Goal: Entertainment & Leisure: Browse casually

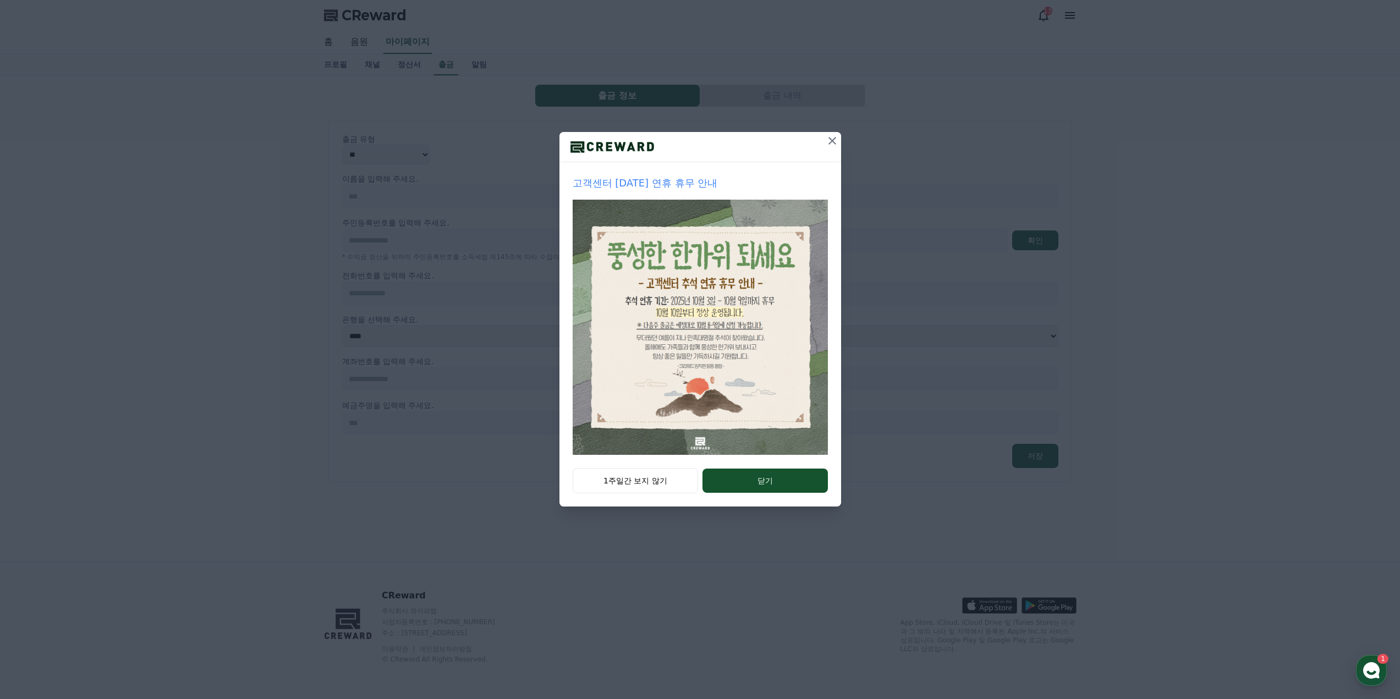
drag, startPoint x: 641, startPoint y: 480, endPoint x: 633, endPoint y: 438, distance: 42.7
click at [641, 480] on button "1주일간 보지 않기" at bounding box center [636, 480] width 126 height 25
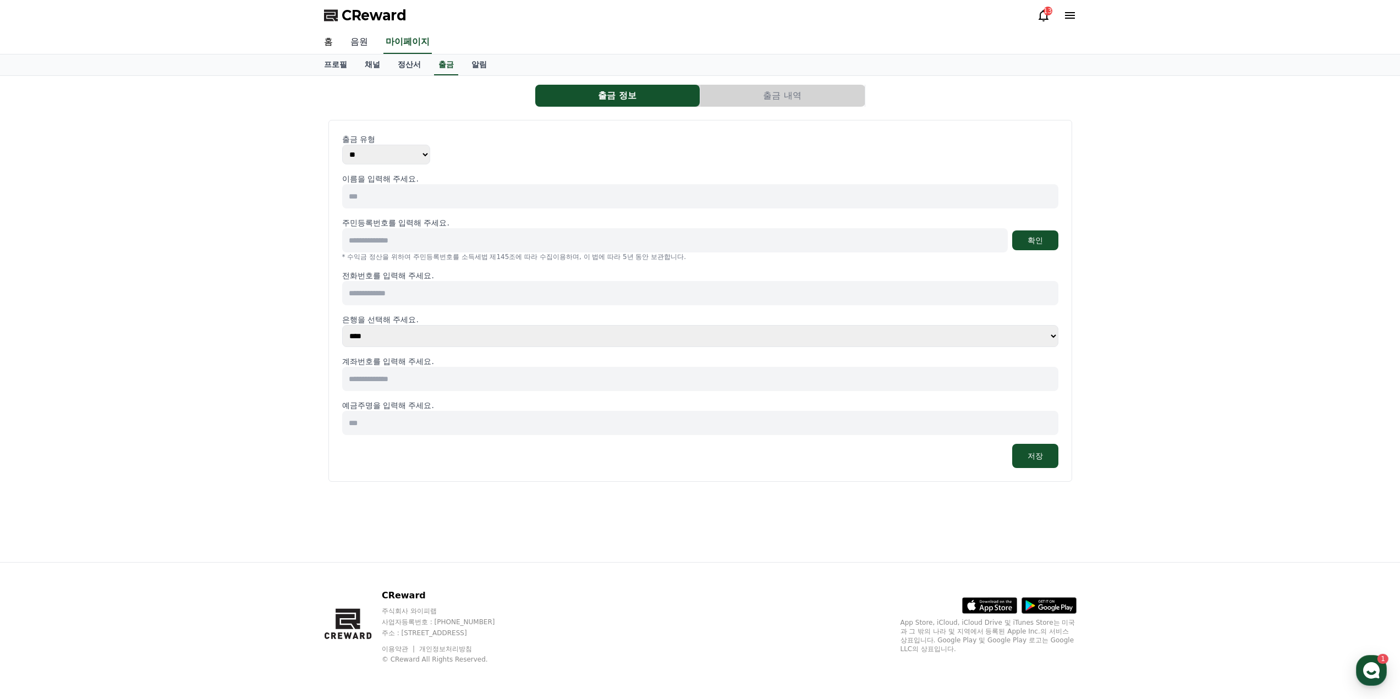
drag, startPoint x: 361, startPoint y: 42, endPoint x: 368, endPoint y: 48, distance: 9.4
click at [361, 42] on link "음원" at bounding box center [359, 42] width 35 height 23
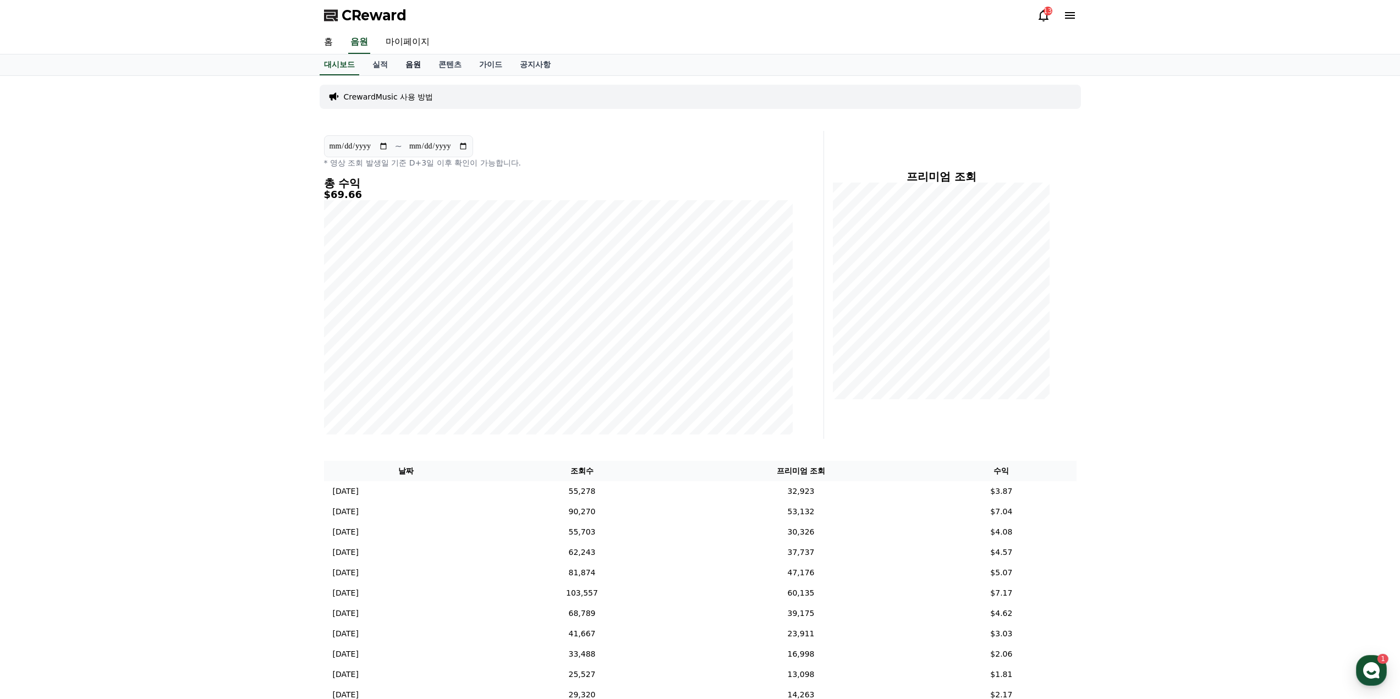
click at [418, 69] on link "음원" at bounding box center [413, 64] width 33 height 21
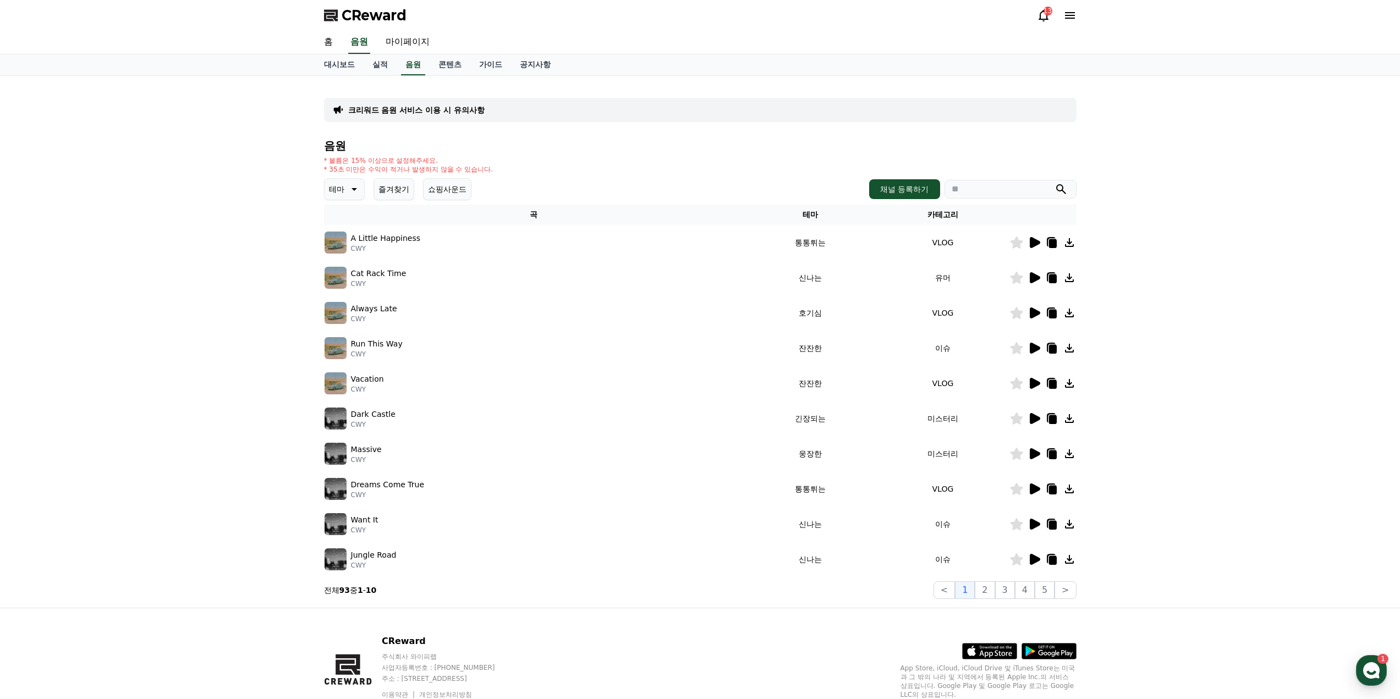
click at [982, 182] on input "search" at bounding box center [1010, 189] width 132 height 19
click at [981, 184] on input "search" at bounding box center [1010, 189] width 132 height 19
click at [1036, 277] on icon at bounding box center [1035, 277] width 10 height 11
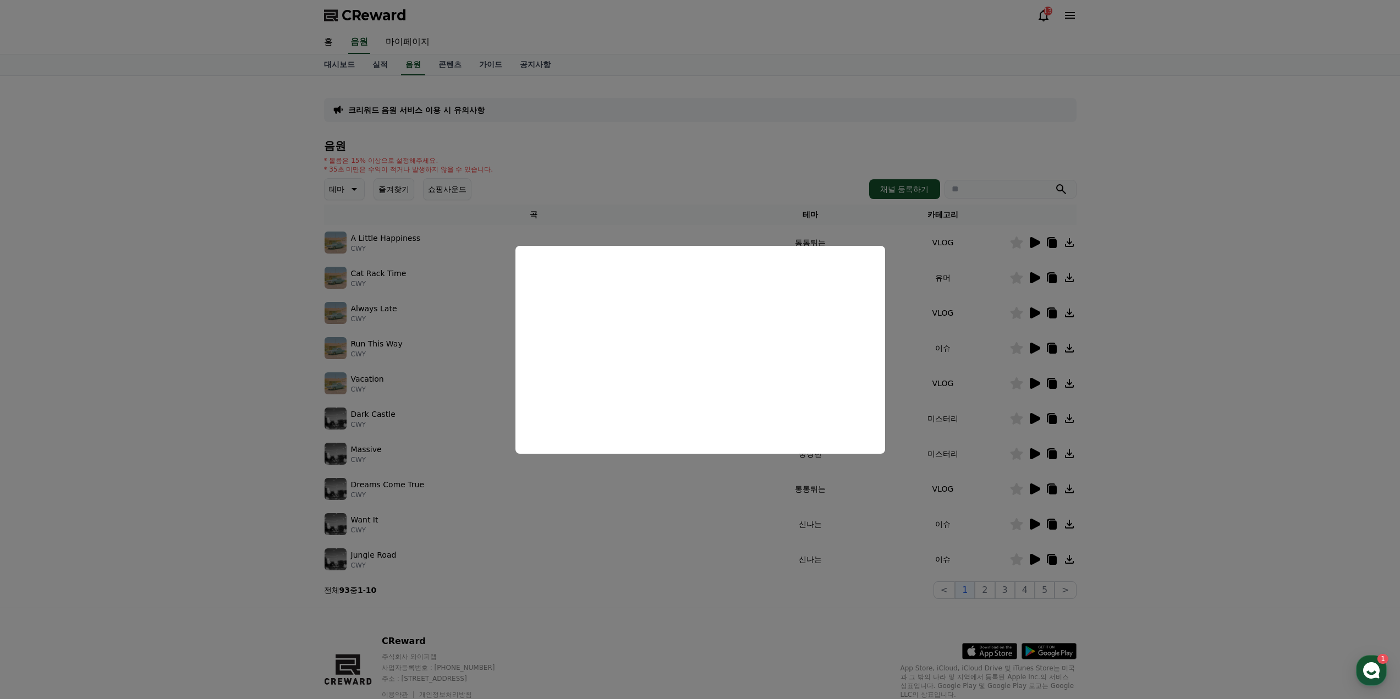
click at [1305, 393] on button "close modal" at bounding box center [700, 349] width 1400 height 699
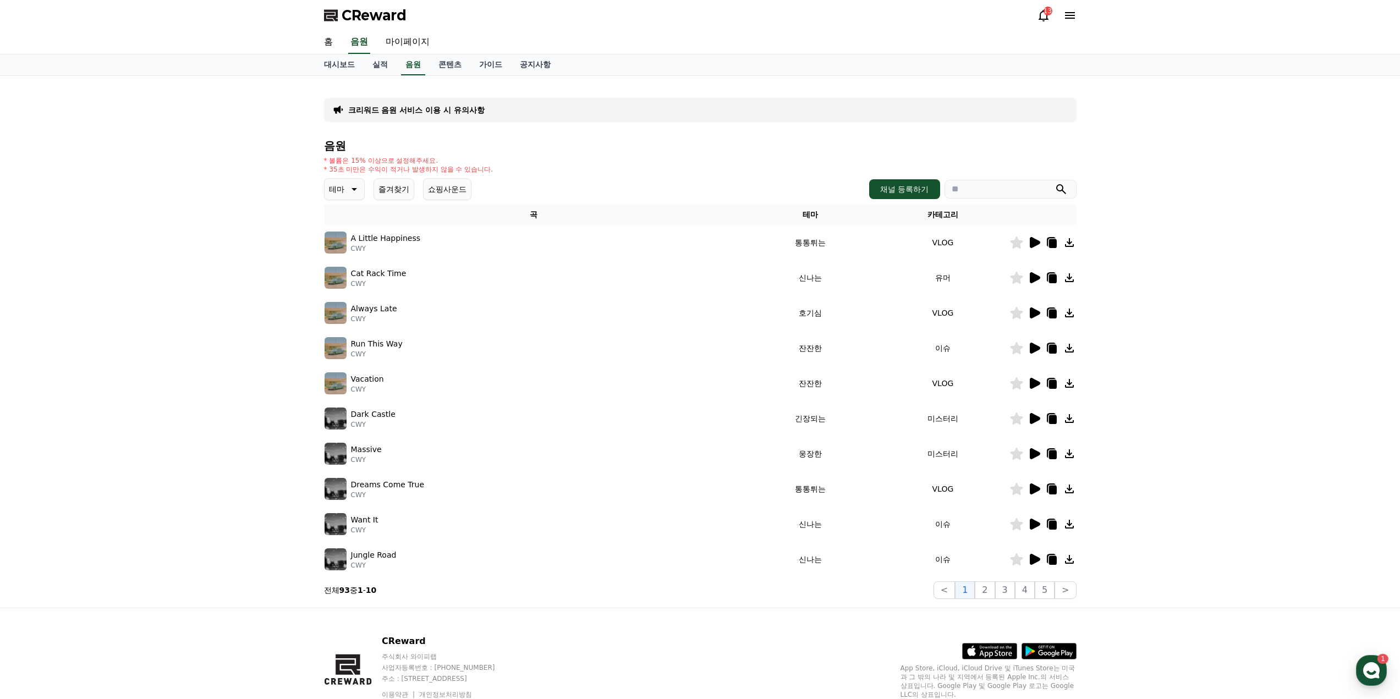
click at [1034, 312] on icon at bounding box center [1035, 312] width 10 height 11
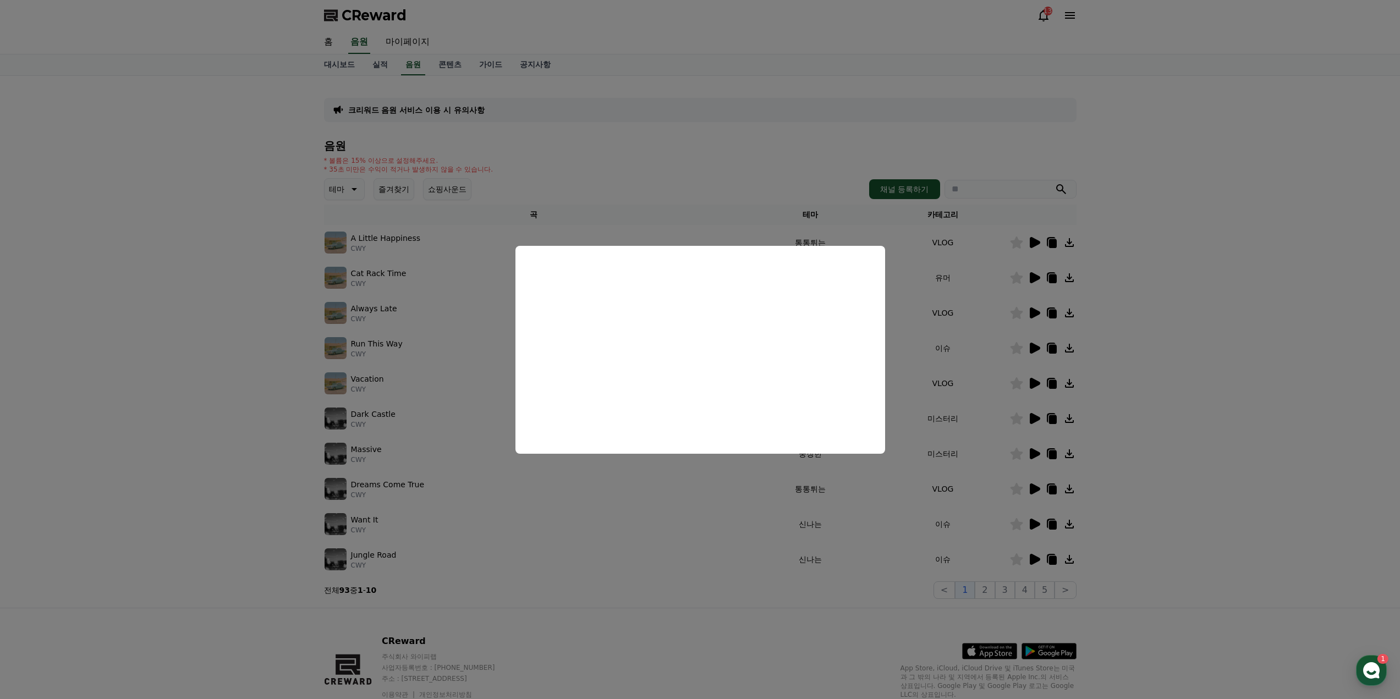
click at [1148, 314] on button "close modal" at bounding box center [700, 349] width 1400 height 699
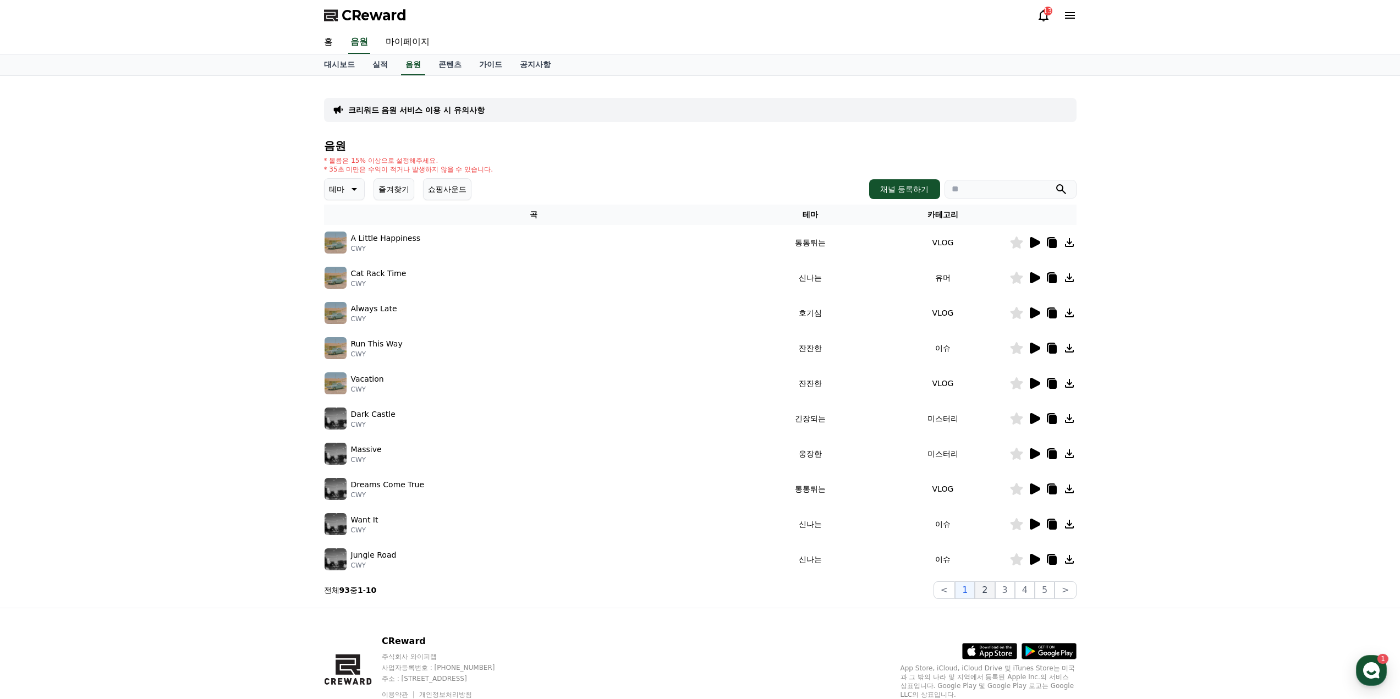
click at [988, 591] on button "2" at bounding box center [985, 590] width 20 height 18
click at [1035, 382] on icon at bounding box center [1035, 383] width 10 height 11
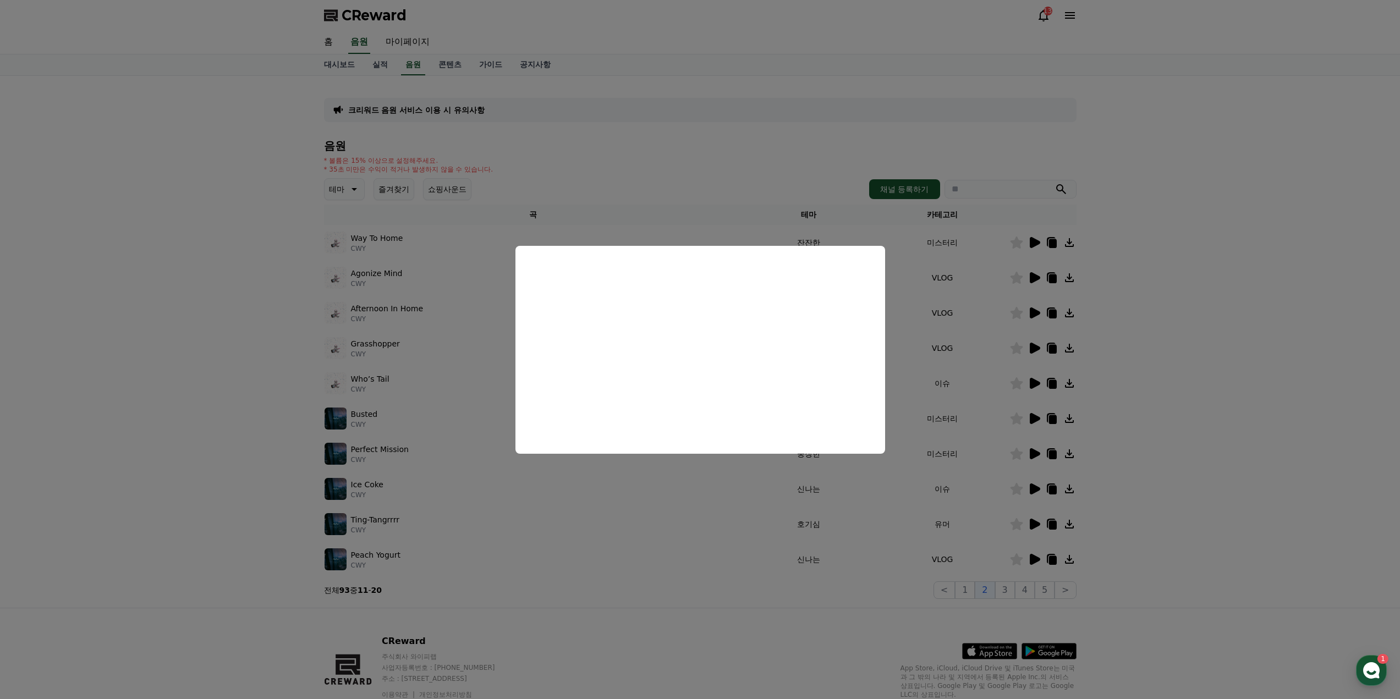
click at [1150, 402] on button "close modal" at bounding box center [700, 349] width 1400 height 699
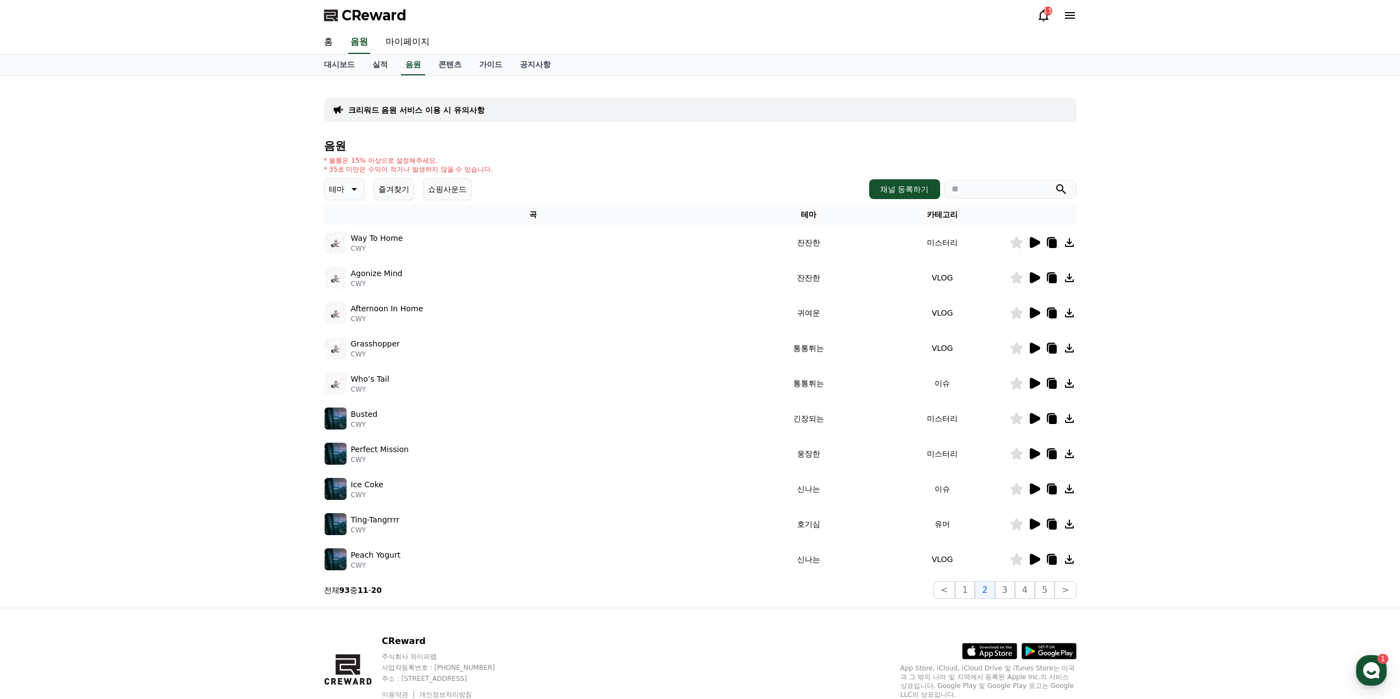
click at [1034, 490] on icon at bounding box center [1035, 488] width 10 height 11
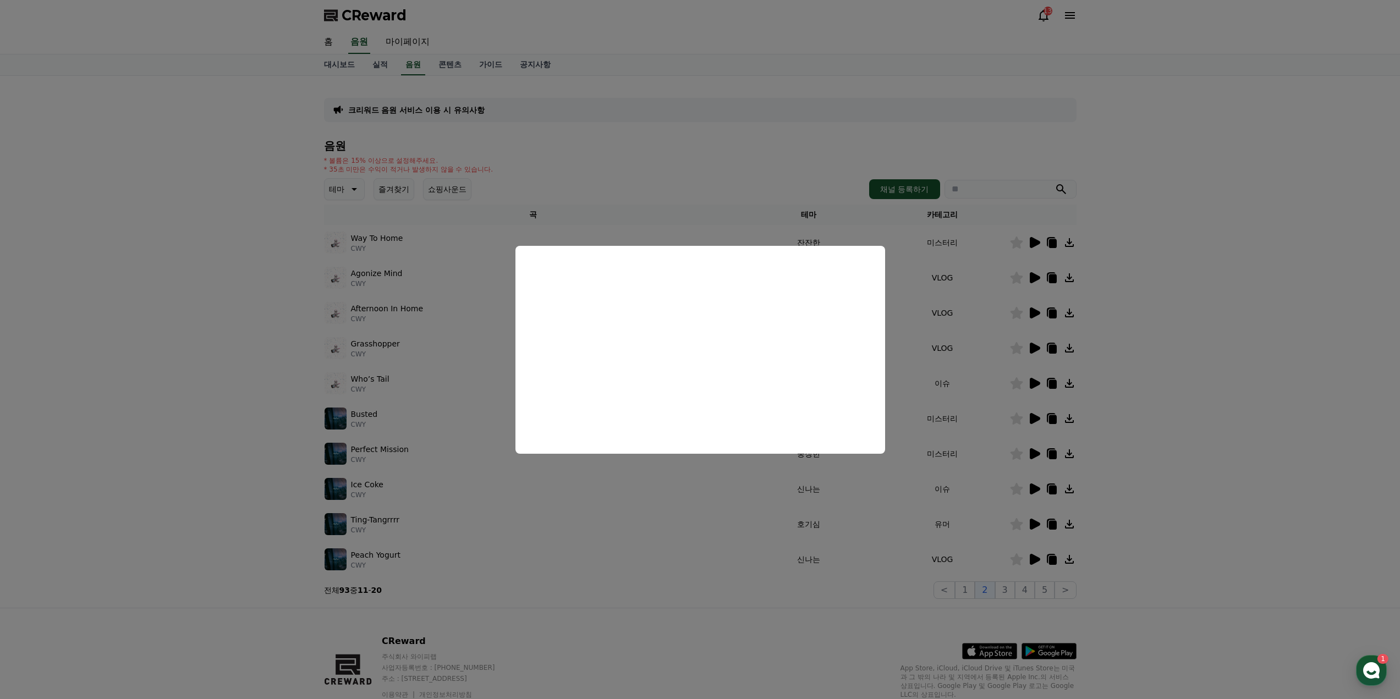
click at [1217, 346] on button "close modal" at bounding box center [700, 349] width 1400 height 699
click at [1217, 346] on div "크리워드 음원 서비스 이용 시 유의사항 음원 * 볼륨은 15% 이상으로 설정해주세요. * 35초 미만은 수익이 적거나 발생하지 않을 수 있습니…" at bounding box center [700, 342] width 1400 height 532
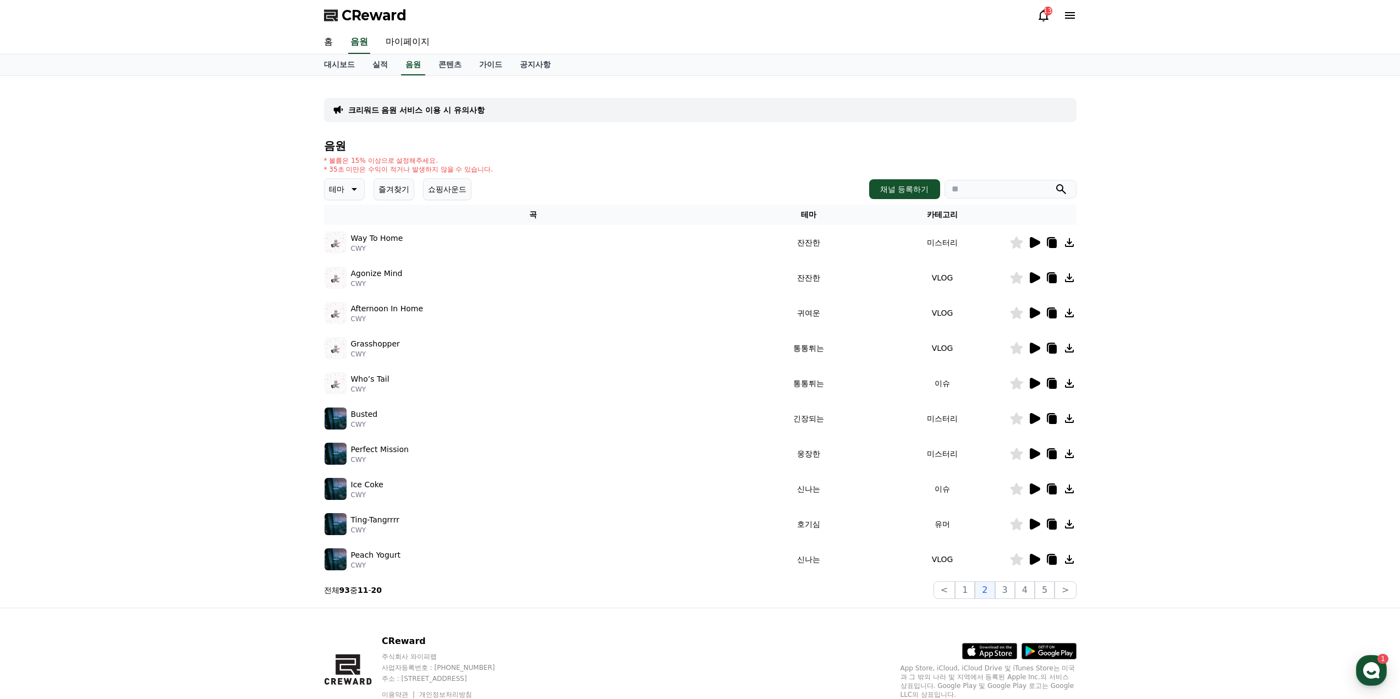
click at [979, 184] on input "search" at bounding box center [1010, 189] width 132 height 19
type input "****"
click at [1054, 183] on button "submit" at bounding box center [1060, 189] width 13 height 13
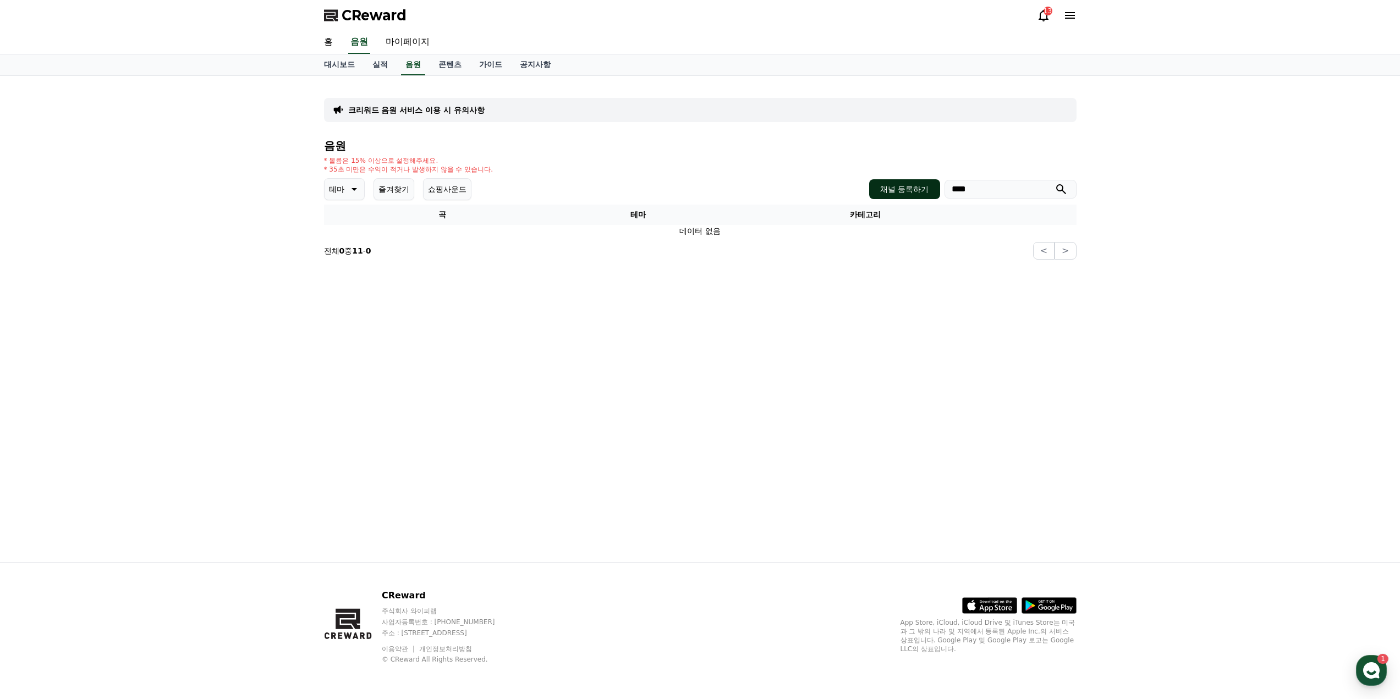
drag, startPoint x: 991, startPoint y: 188, endPoint x: 925, endPoint y: 188, distance: 66.6
click at [925, 188] on div "채널 등록하기 ****" at bounding box center [972, 189] width 207 height 20
click at [412, 65] on link "음원" at bounding box center [413, 64] width 24 height 21
click at [383, 63] on link "실적" at bounding box center [380, 64] width 33 height 21
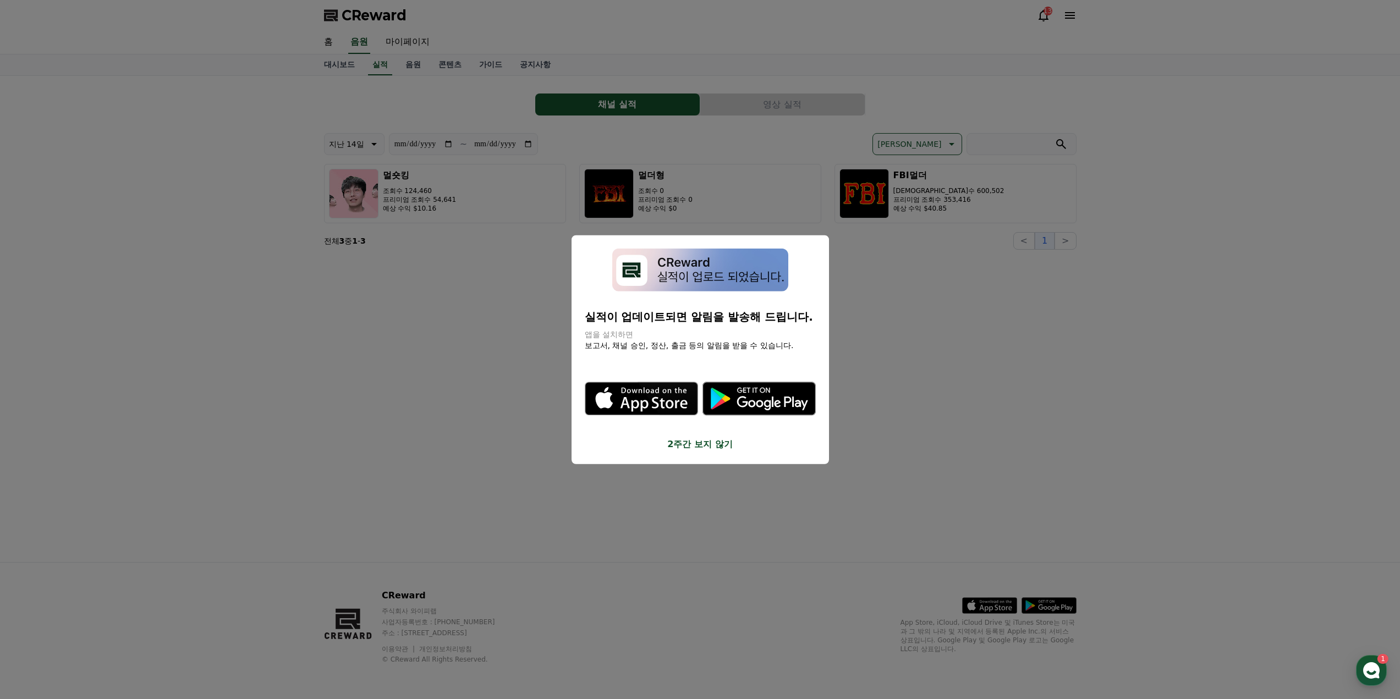
click at [689, 450] on button "2주간 보지 않기" at bounding box center [700, 444] width 231 height 13
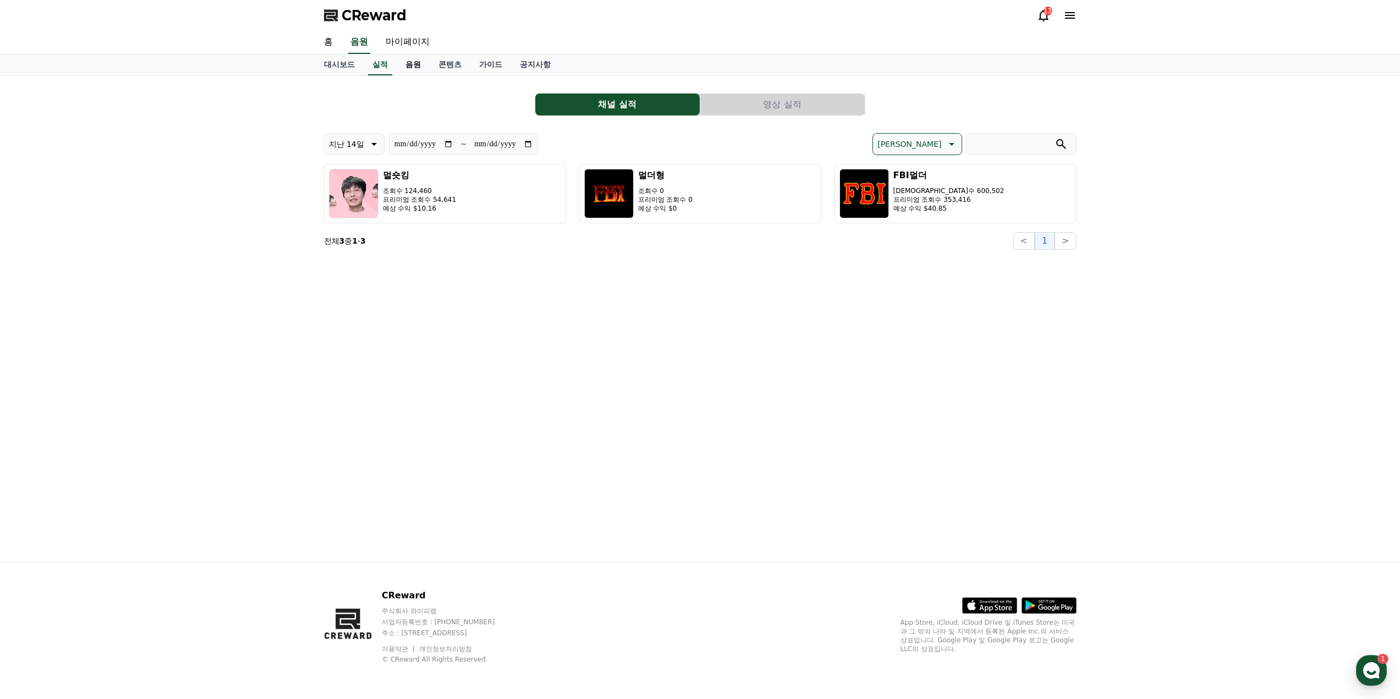
click at [416, 65] on link "음원" at bounding box center [413, 64] width 33 height 21
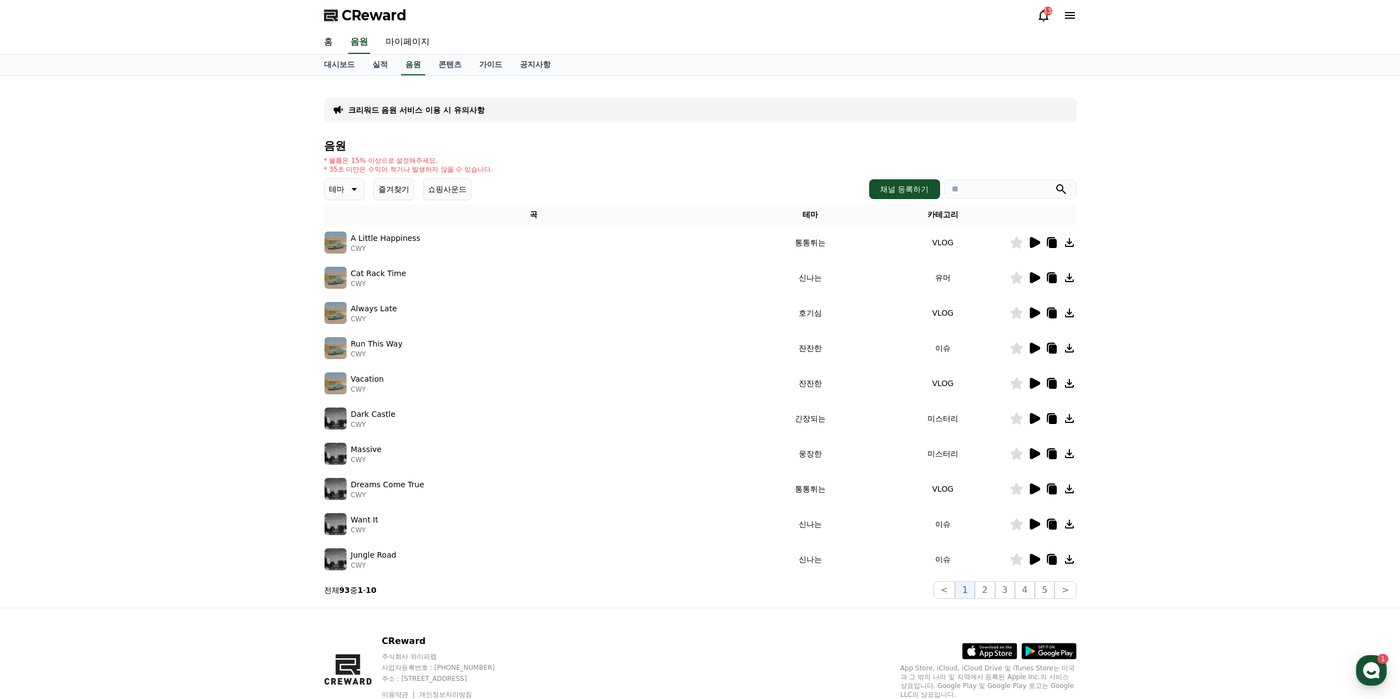
click at [1029, 349] on icon at bounding box center [1033, 348] width 13 height 13
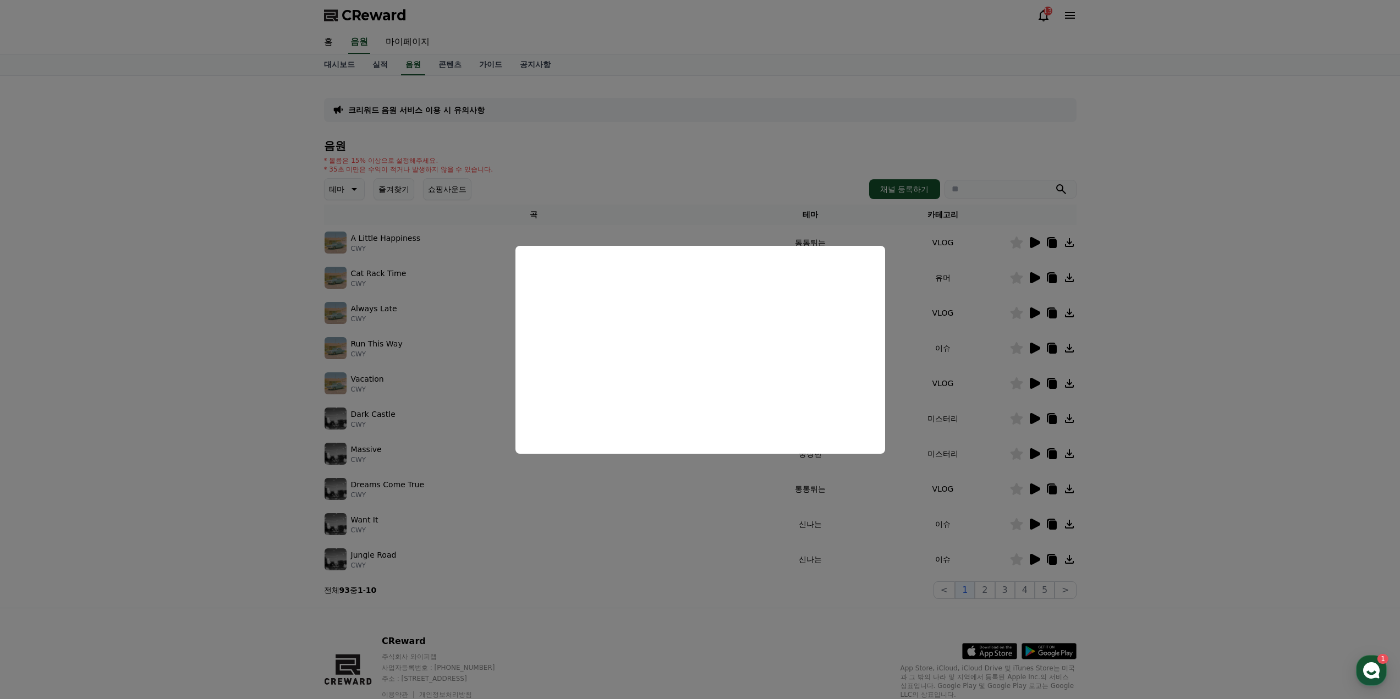
click at [1142, 388] on button "close modal" at bounding box center [700, 349] width 1400 height 699
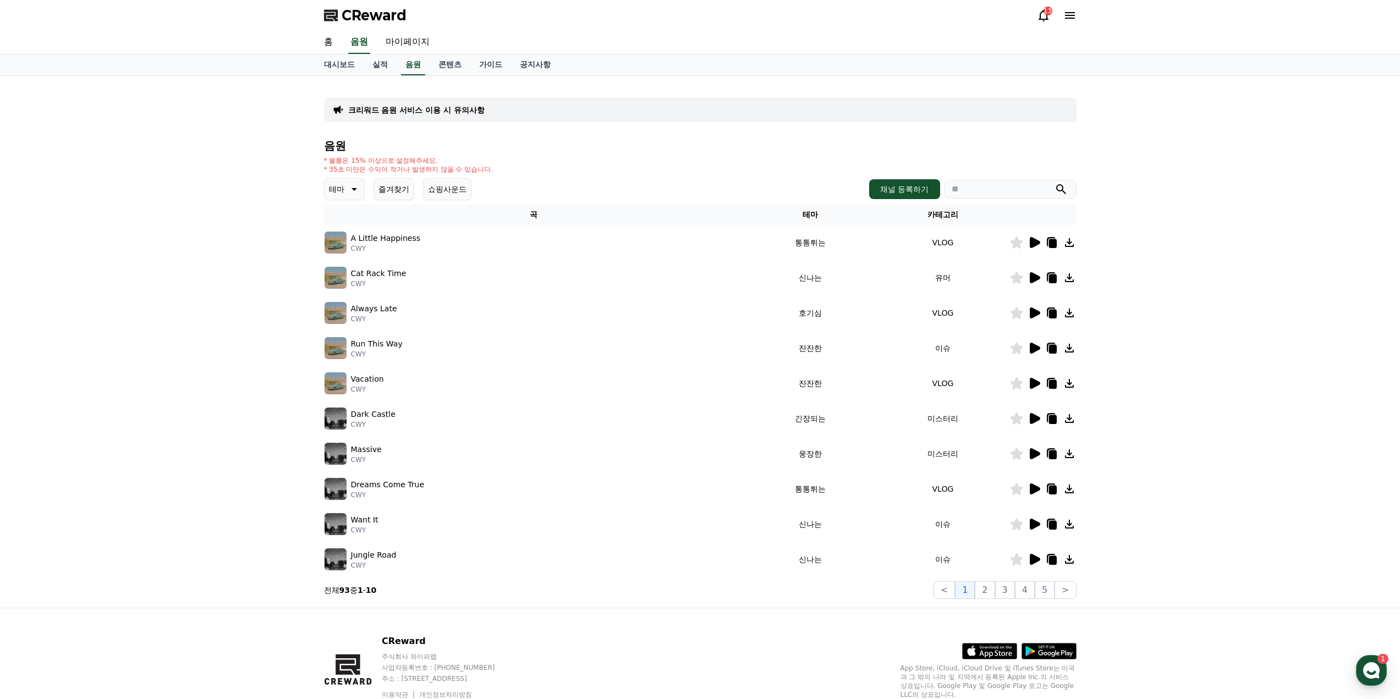
click at [1035, 348] on icon at bounding box center [1035, 348] width 10 height 11
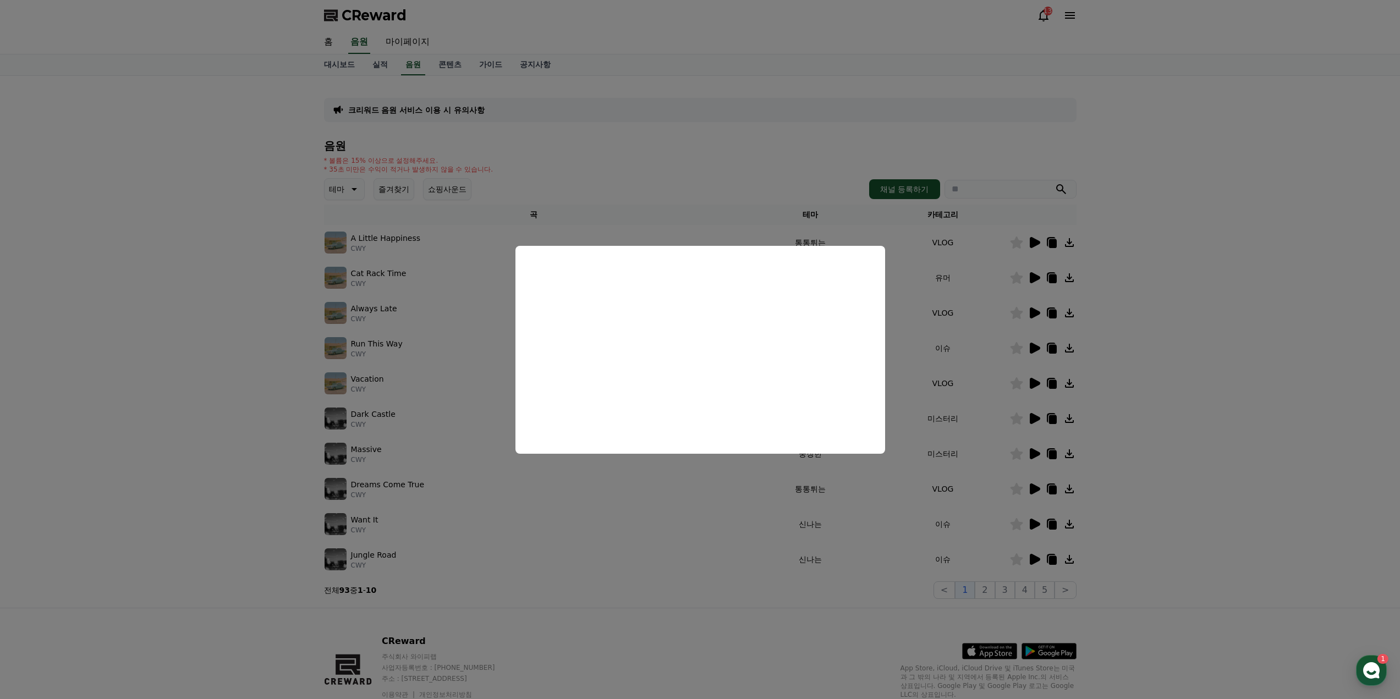
click at [986, 585] on button "close modal" at bounding box center [700, 349] width 1400 height 699
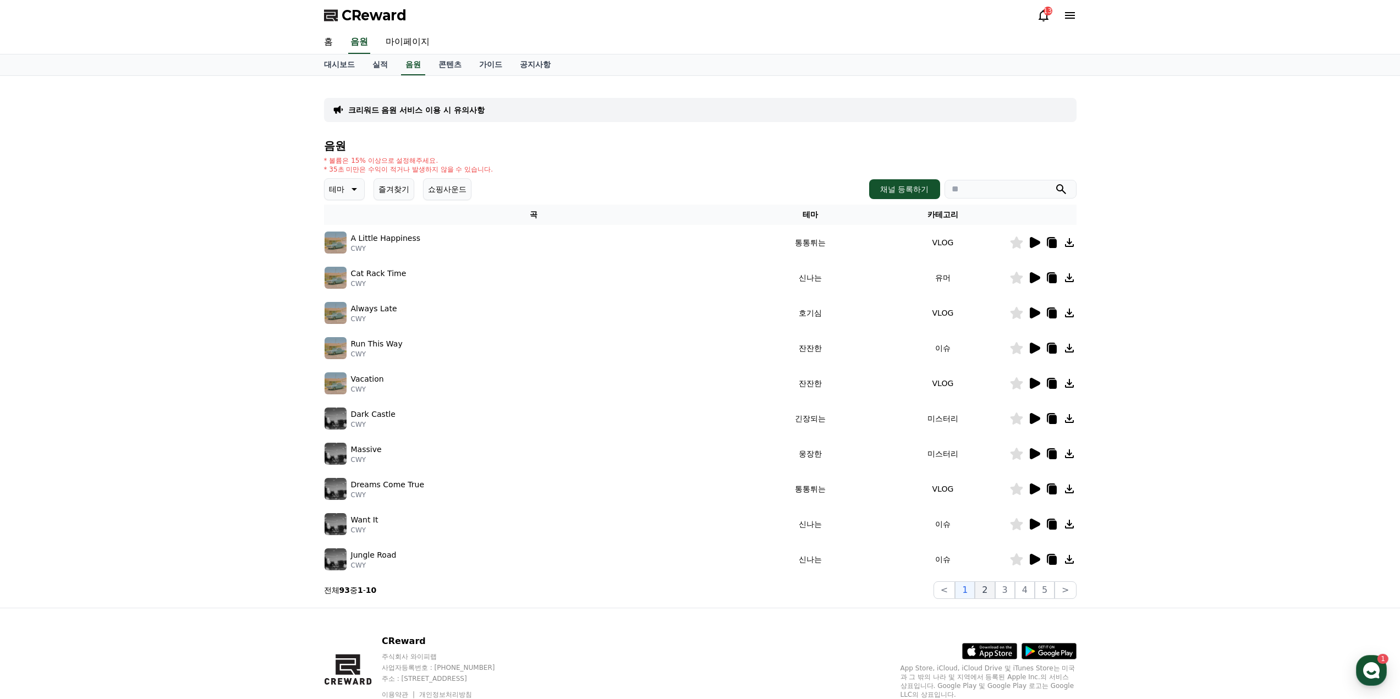
click at [986, 586] on button "2" at bounding box center [985, 590] width 20 height 18
click at [1005, 586] on button "3" at bounding box center [1005, 590] width 20 height 18
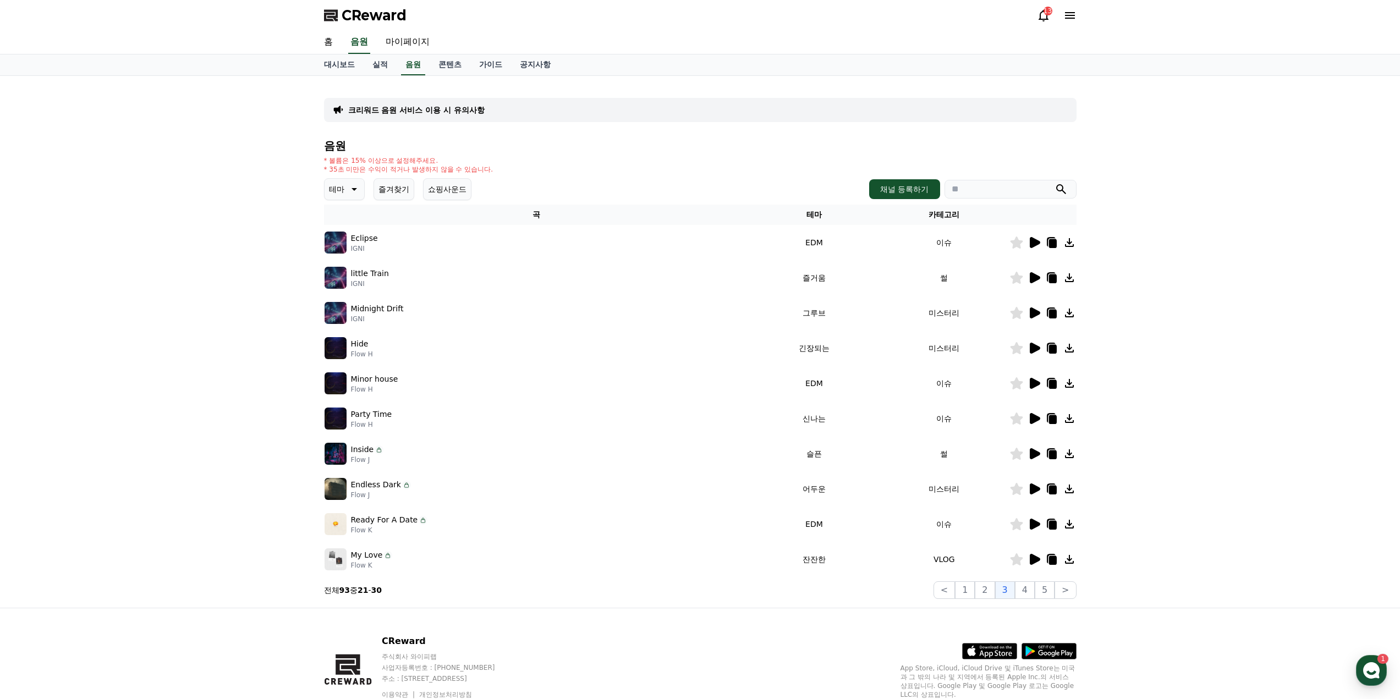
click at [1033, 557] on icon at bounding box center [1035, 559] width 10 height 11
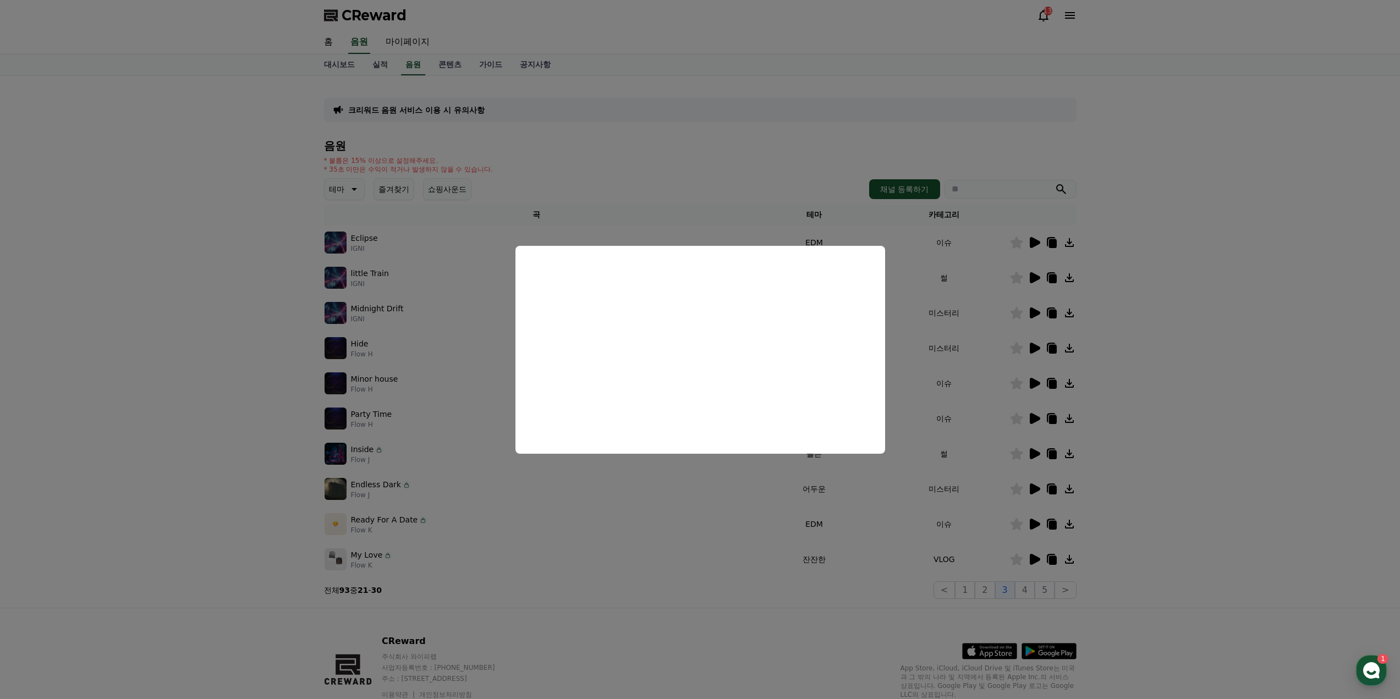
click at [1170, 514] on button "close modal" at bounding box center [700, 349] width 1400 height 699
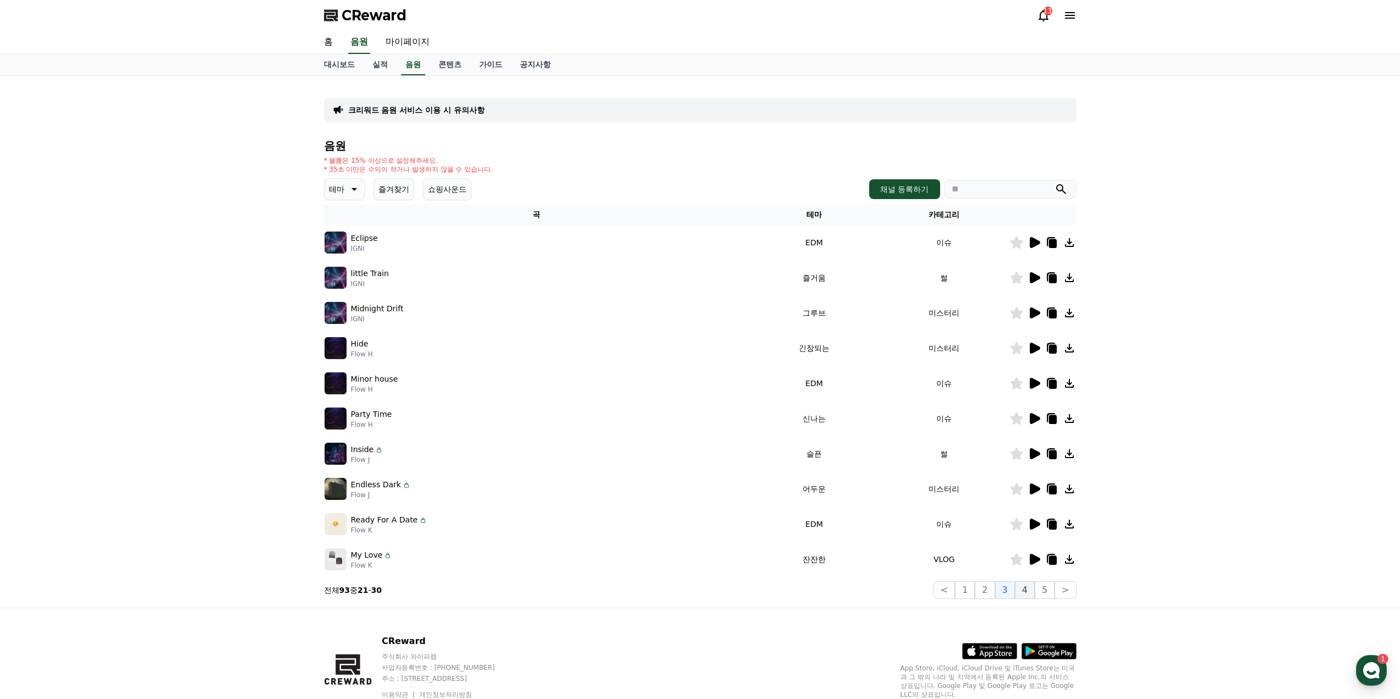
click at [1028, 592] on button "4" at bounding box center [1025, 590] width 20 height 18
click at [1034, 243] on icon at bounding box center [1035, 242] width 10 height 11
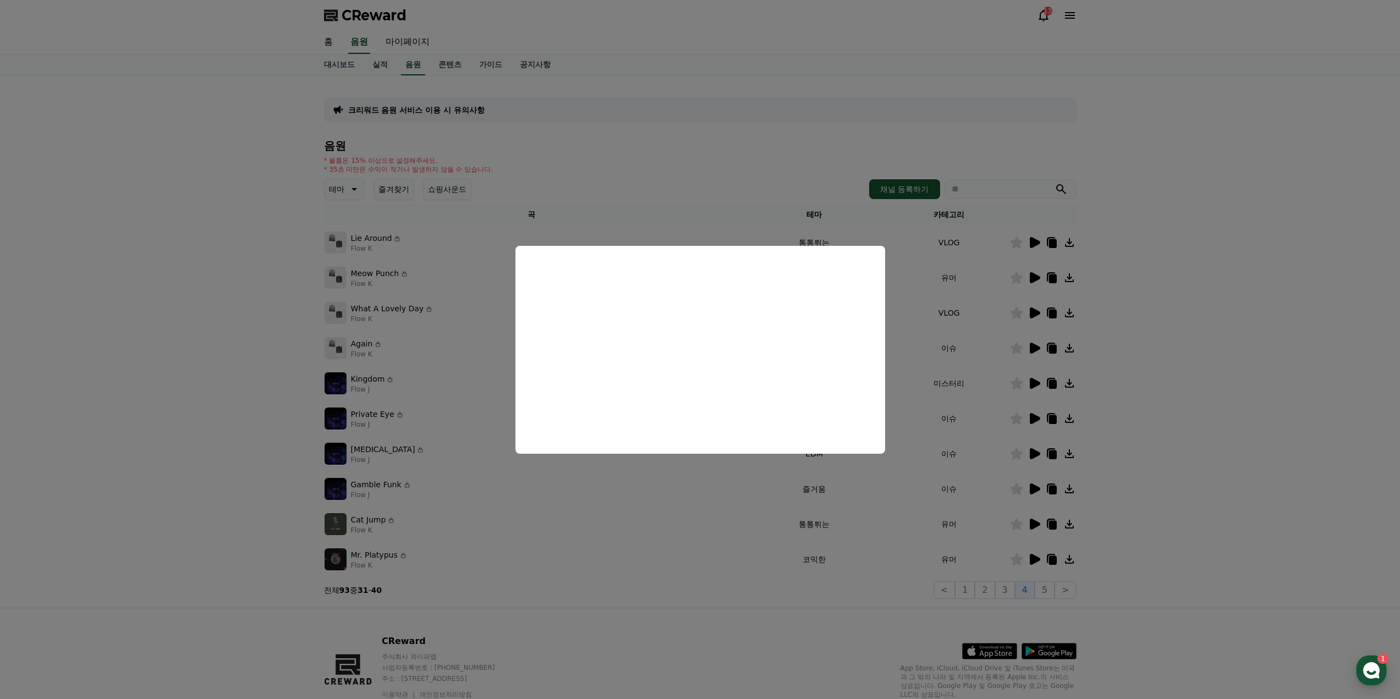
drag, startPoint x: 1153, startPoint y: 175, endPoint x: 1159, endPoint y: 178, distance: 6.4
click at [1156, 177] on button "close modal" at bounding box center [700, 349] width 1400 height 699
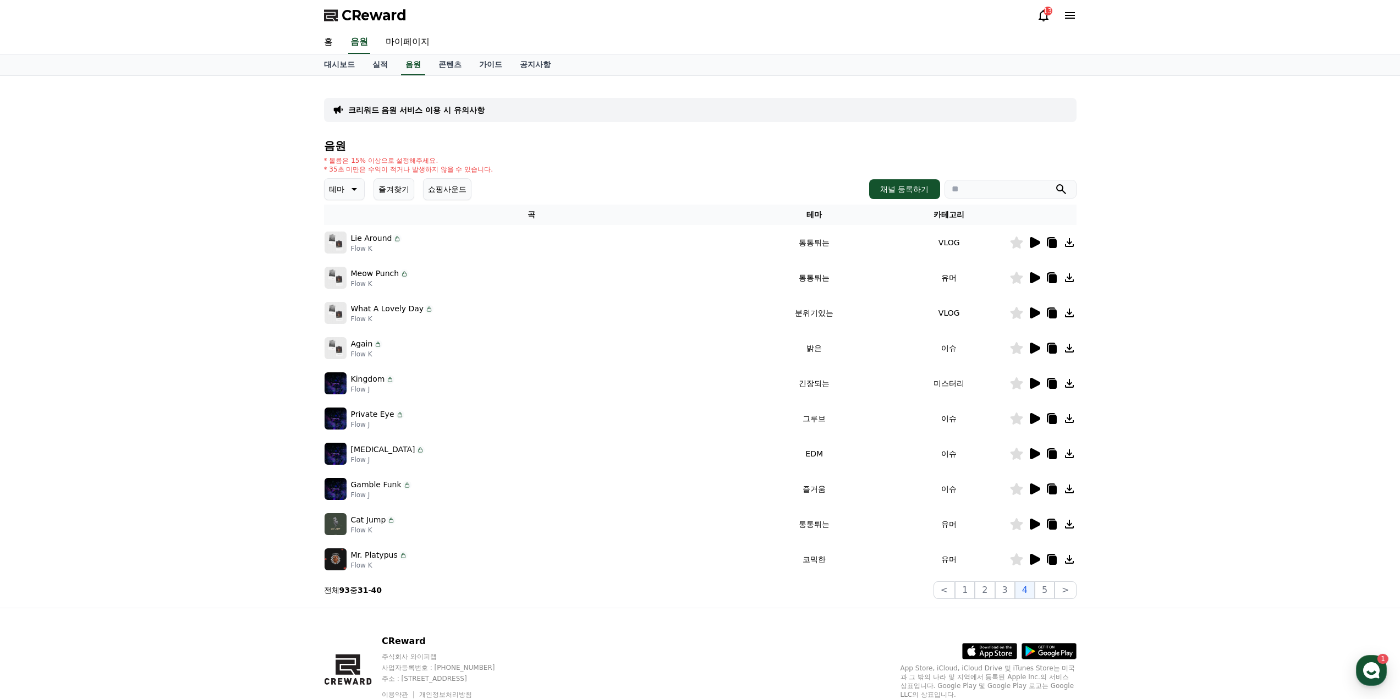
click at [1197, 211] on div "크리워드 음원 서비스 이용 시 유의사항 음원 * 볼륨은 15% 이상으로 설정해주세요. * 35초 미만은 수익이 적거나 발생하지 않을 수 있습니…" at bounding box center [700, 342] width 1400 height 532
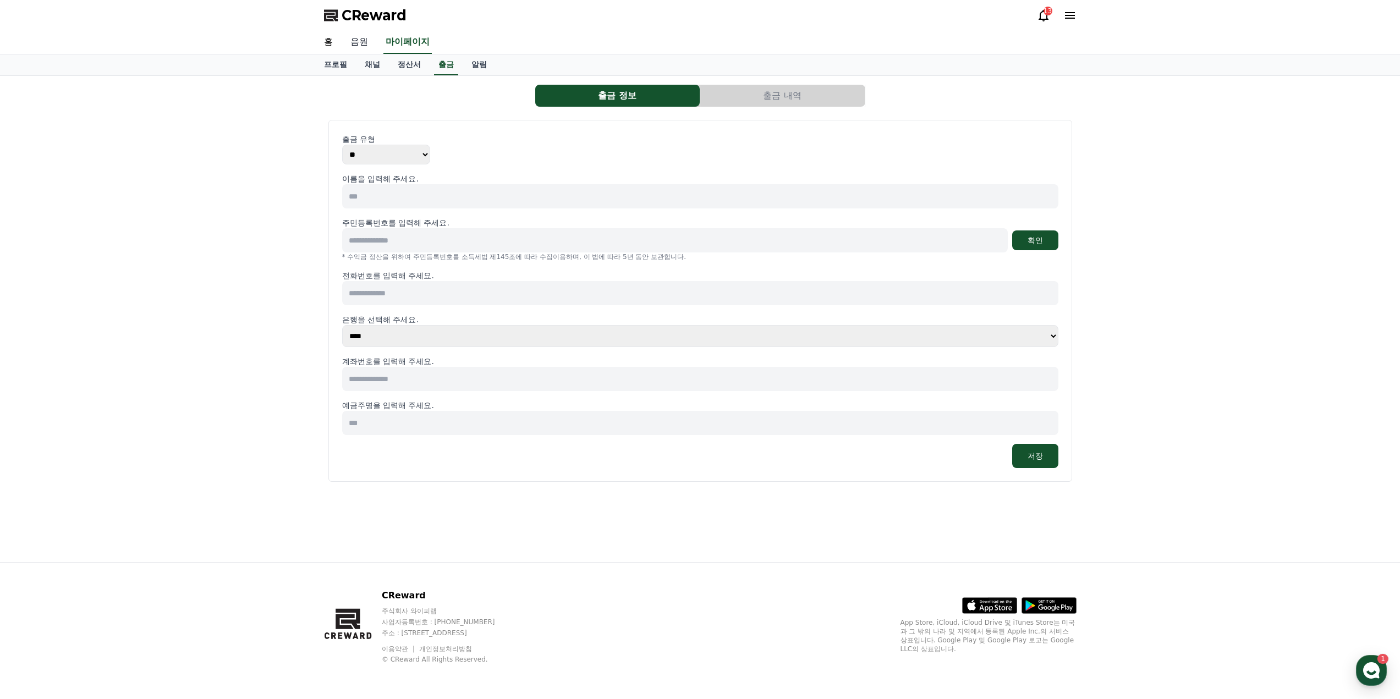
click at [357, 38] on link "음원" at bounding box center [359, 42] width 35 height 23
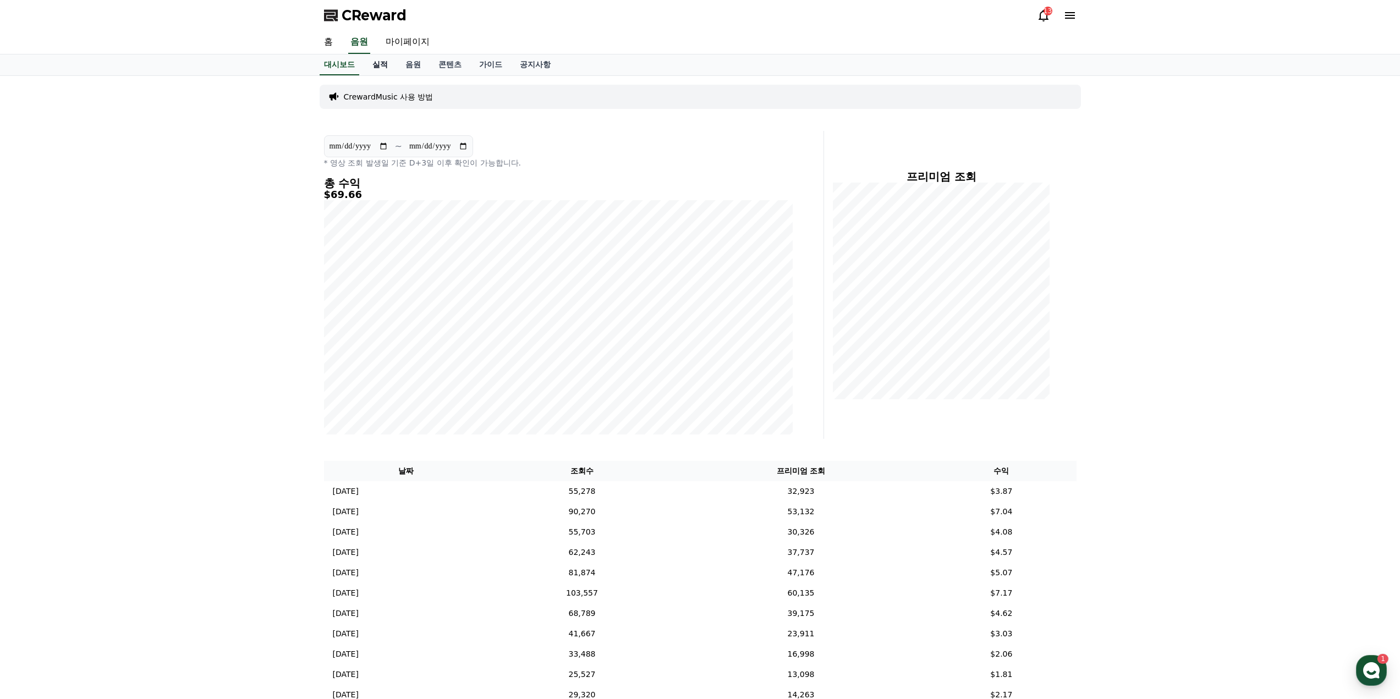
click at [376, 62] on link "실적" at bounding box center [380, 64] width 33 height 21
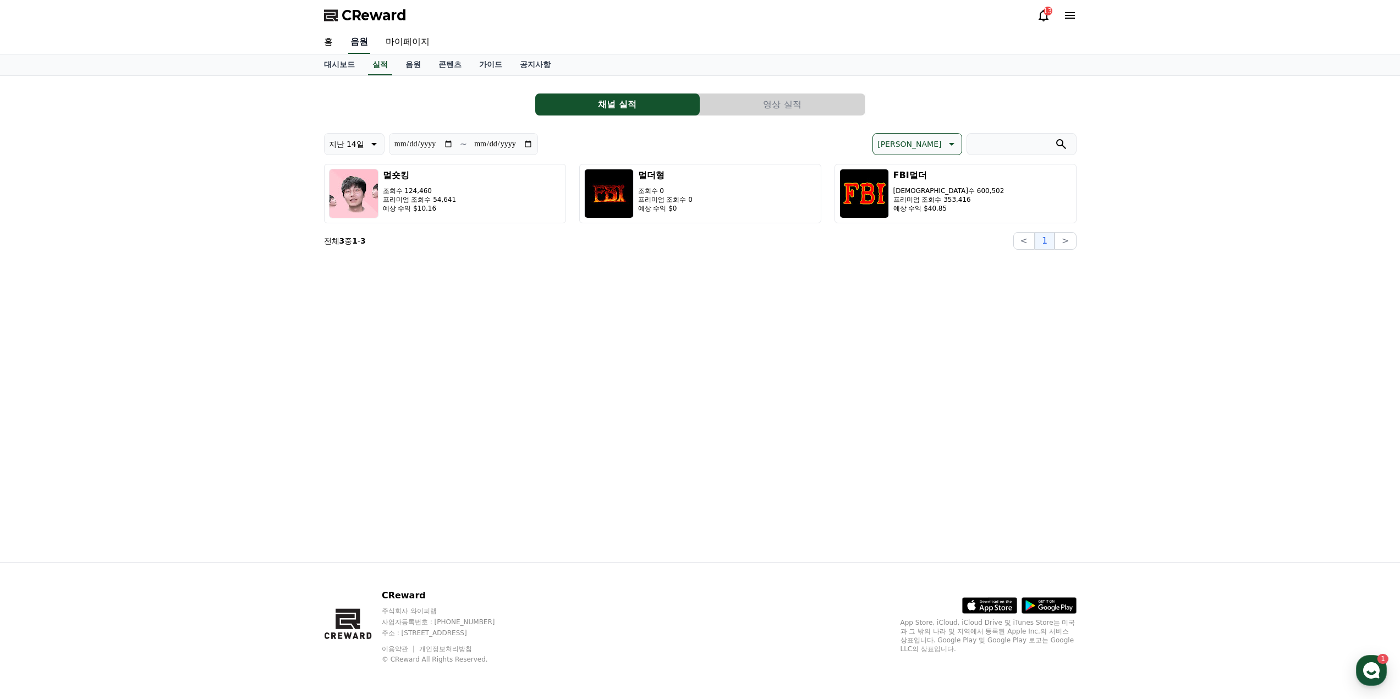
click at [369, 45] on link "음원" at bounding box center [359, 42] width 22 height 23
